Goal: Transaction & Acquisition: Obtain resource

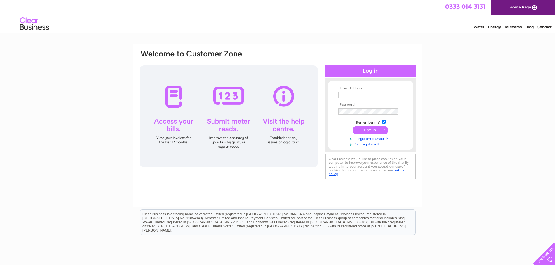
type input "accounts@thriftenergy.co.uk"
click at [375, 129] on input "submit" at bounding box center [370, 130] width 36 height 8
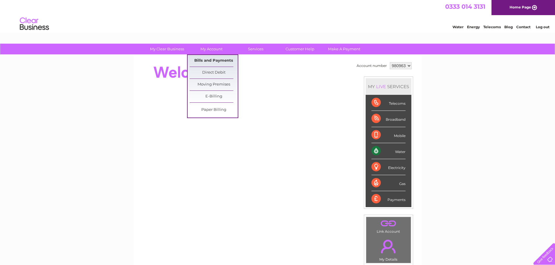
click at [214, 57] on link "Bills and Payments" at bounding box center [214, 61] width 48 height 12
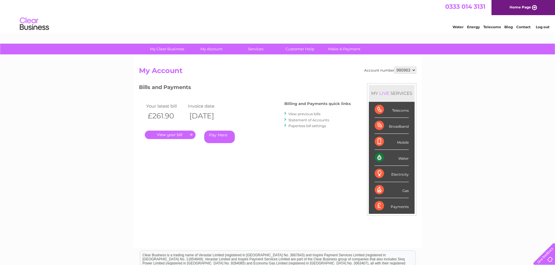
click at [164, 133] on link "." at bounding box center [170, 135] width 51 height 8
click at [166, 136] on link "." at bounding box center [170, 135] width 51 height 8
click at [193, 132] on link "." at bounding box center [170, 135] width 51 height 8
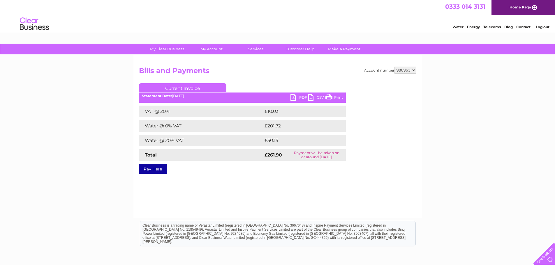
click at [291, 96] on link "PDF" at bounding box center [298, 98] width 17 height 8
click at [291, 97] on link "PDF" at bounding box center [298, 98] width 17 height 8
drag, startPoint x: 387, startPoint y: 171, endPoint x: 421, endPoint y: 160, distance: 36.0
click at [389, 171] on div "Account number 980963 Bills and Payments Current Invoice PDF CSV Print £10.03" at bounding box center [277, 119] width 277 height 105
